Goal: Task Accomplishment & Management: Complete application form

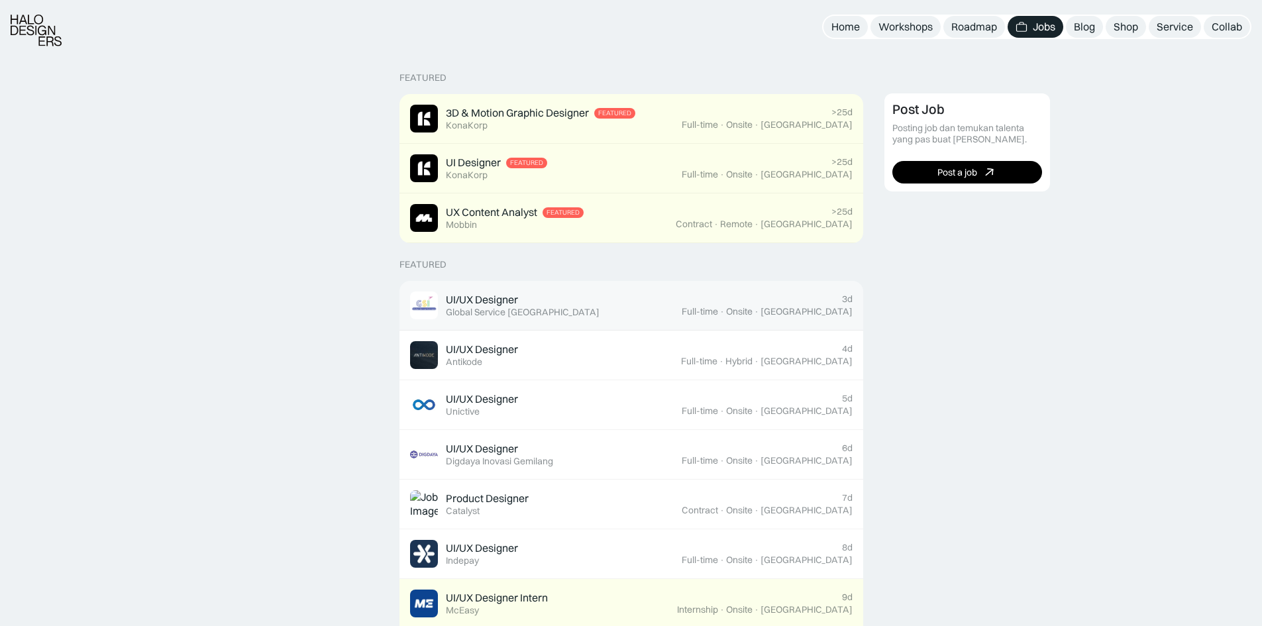
scroll to position [331, 0]
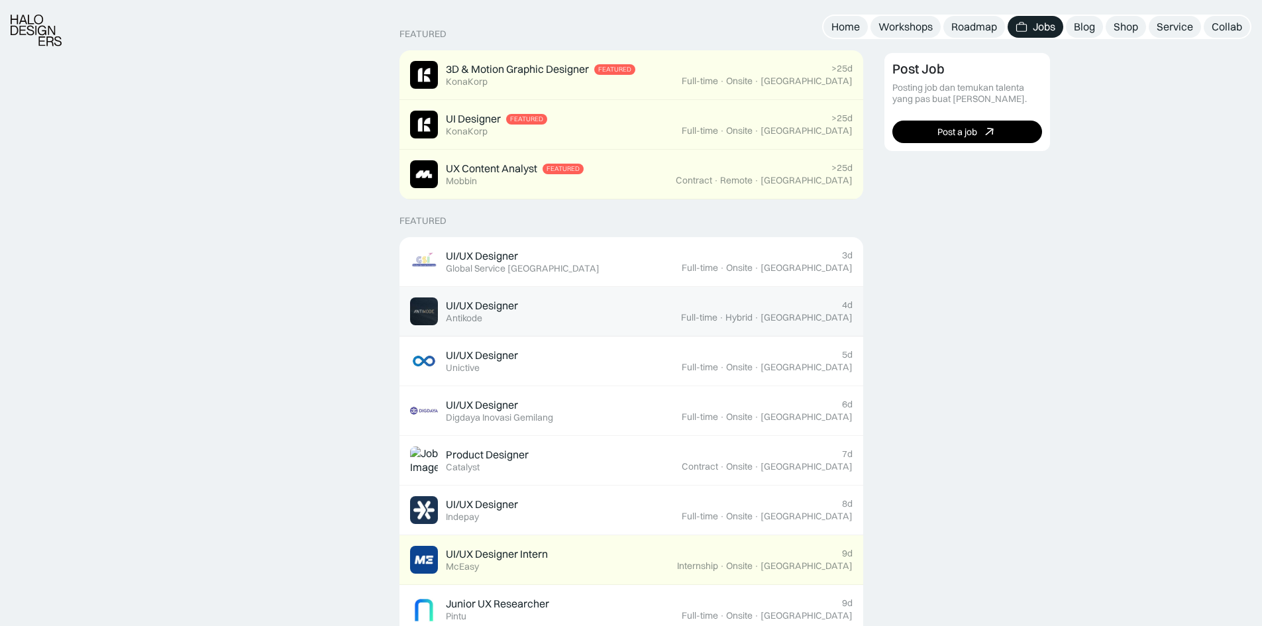
click at [588, 322] on div "UI/UX Designer Featured Antikode" at bounding box center [545, 312] width 271 height 28
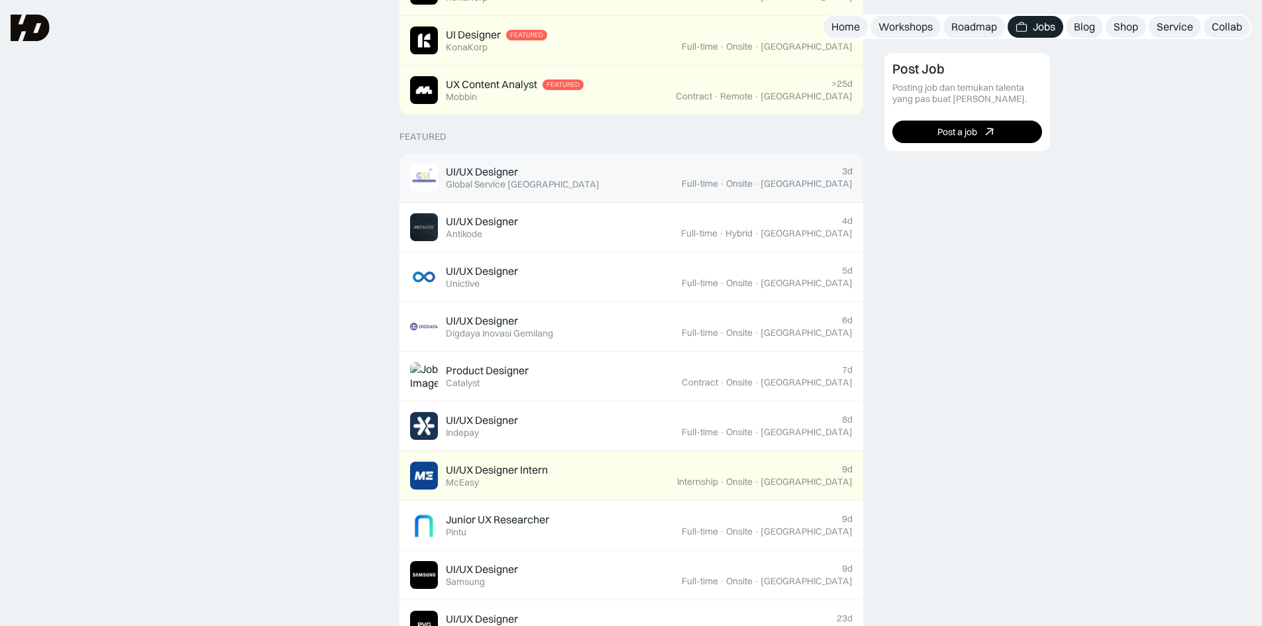
scroll to position [413, 0]
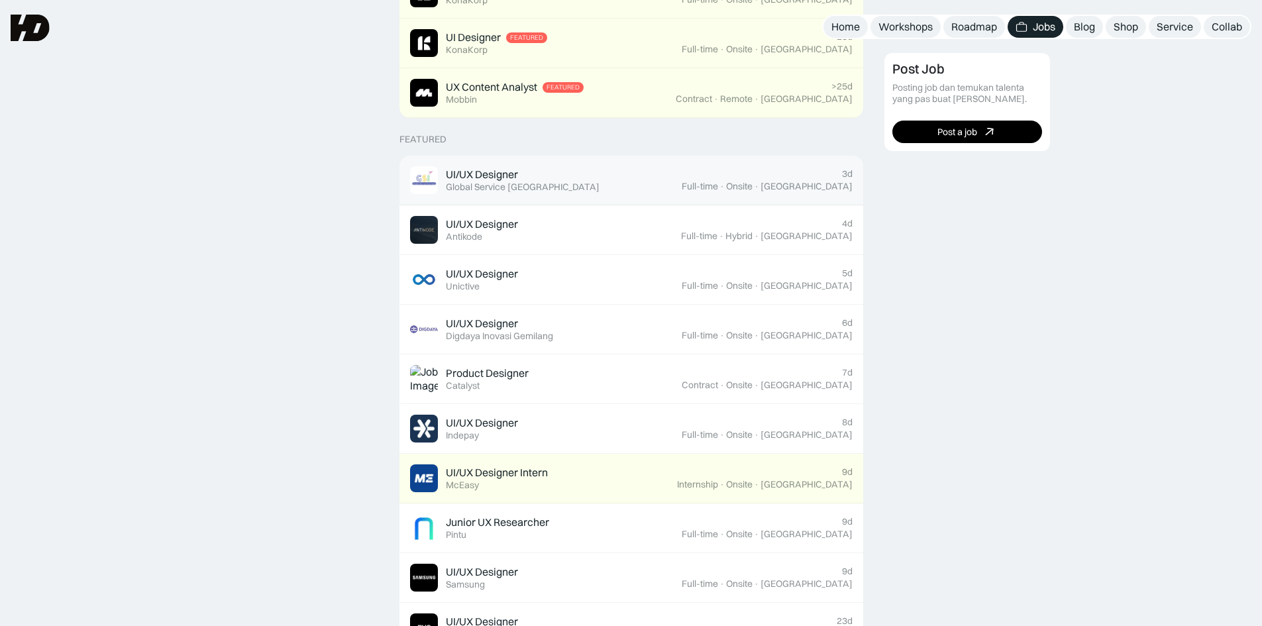
click at [582, 178] on div "UI/UX Designer Featured Global Service [GEOGRAPHIC_DATA]" at bounding box center [546, 180] width 272 height 28
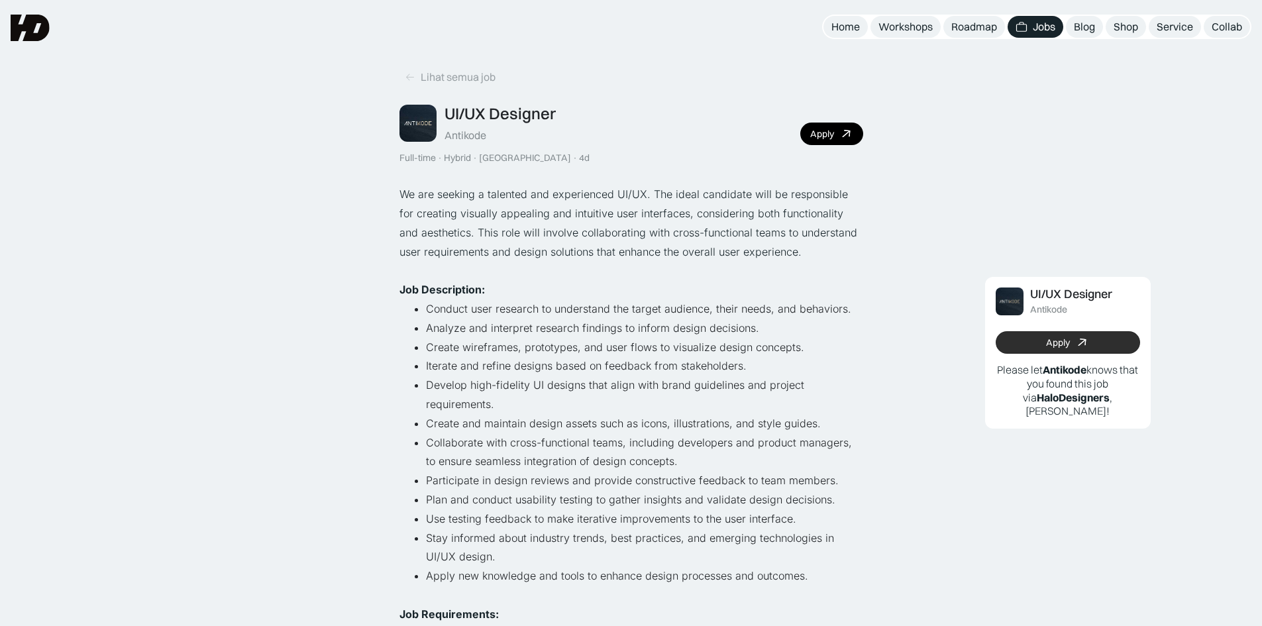
click at [1109, 335] on link "Apply" at bounding box center [1068, 342] width 144 height 23
click at [802, 215] on p "We are seeking a talented and experienced UI/UX. The ideal candidate will be re…" at bounding box center [632, 223] width 464 height 76
click at [825, 136] on div "Apply" at bounding box center [822, 134] width 24 height 11
click at [608, 239] on p "We are seeking a talented and experienced UI/UX. The ideal candidate will be re…" at bounding box center [632, 223] width 464 height 76
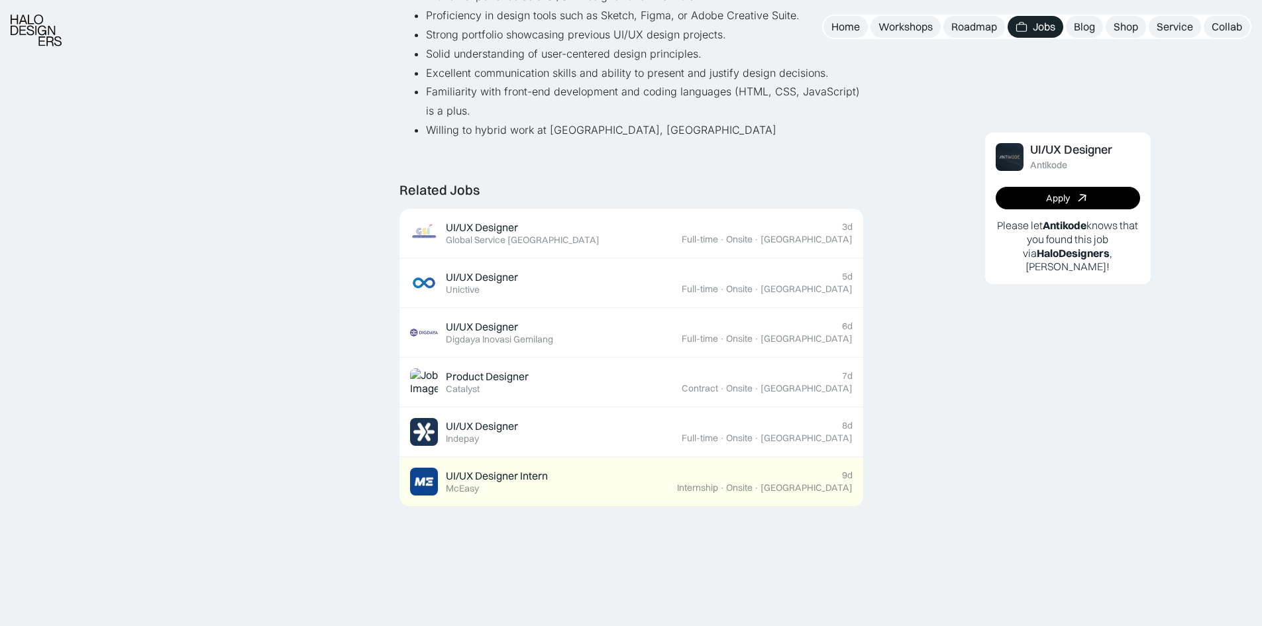
scroll to position [660, 0]
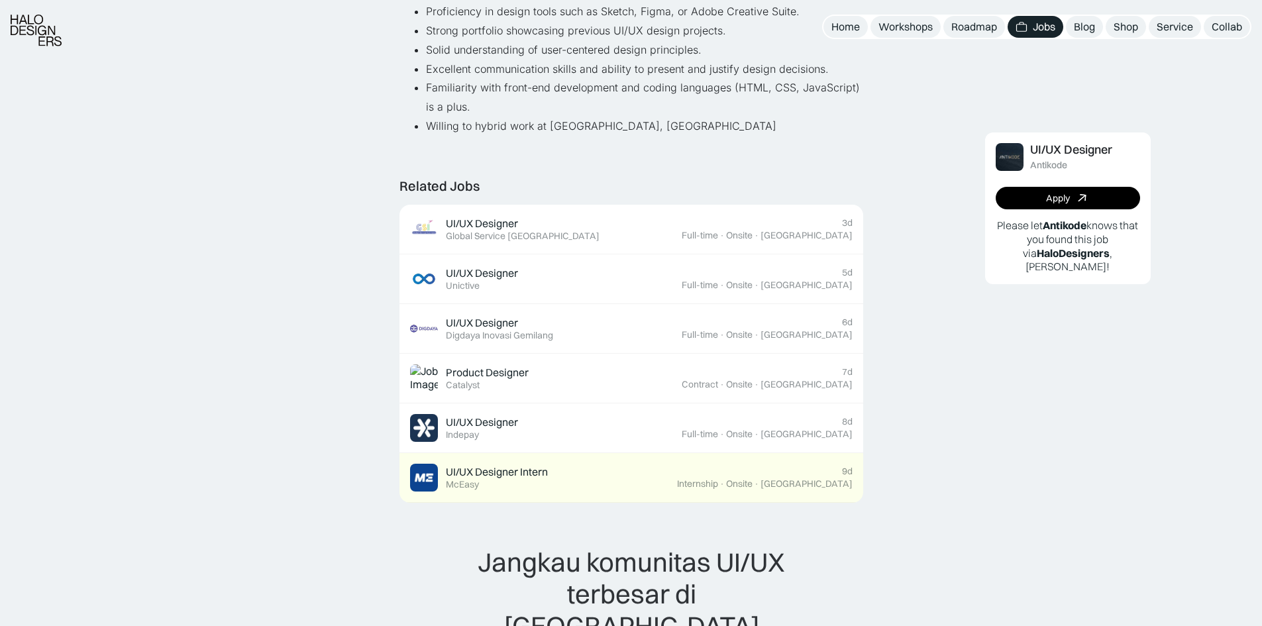
drag, startPoint x: 935, startPoint y: 380, endPoint x: 921, endPoint y: 384, distance: 14.5
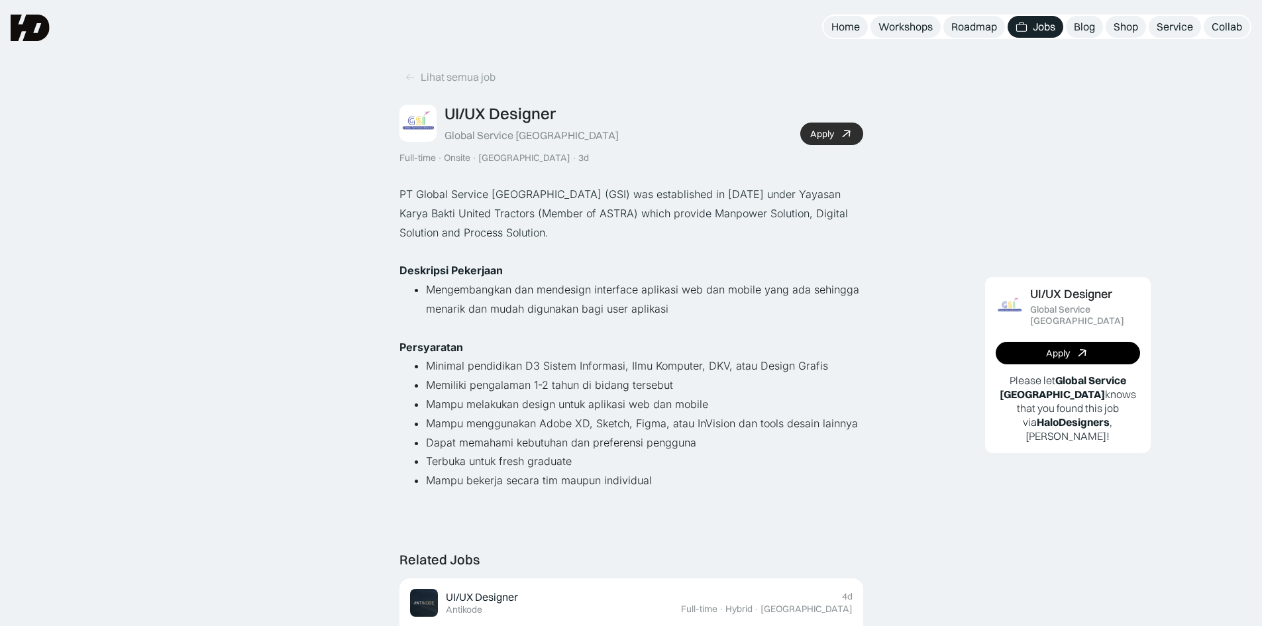
click at [840, 136] on icon at bounding box center [846, 134] width 19 height 19
